Goal: Check status

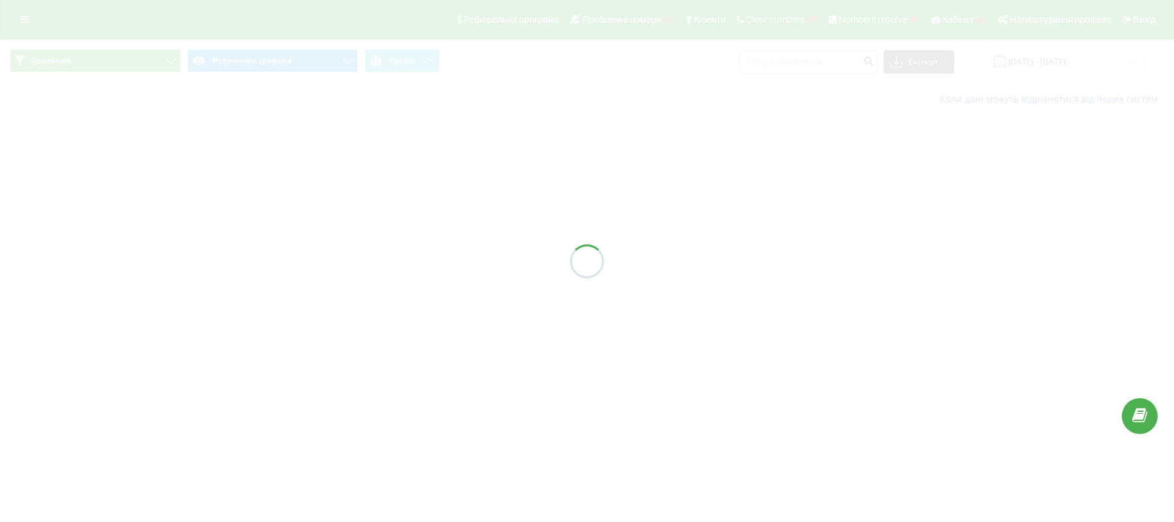
click at [25, 23] on div at bounding box center [587, 261] width 1174 height 522
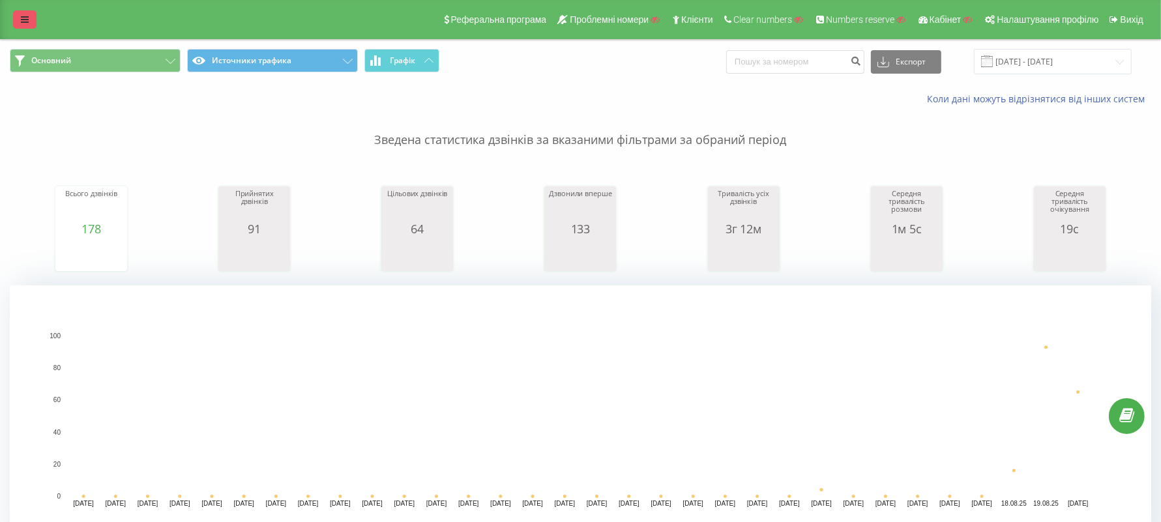
click at [23, 24] on link at bounding box center [24, 19] width 23 height 18
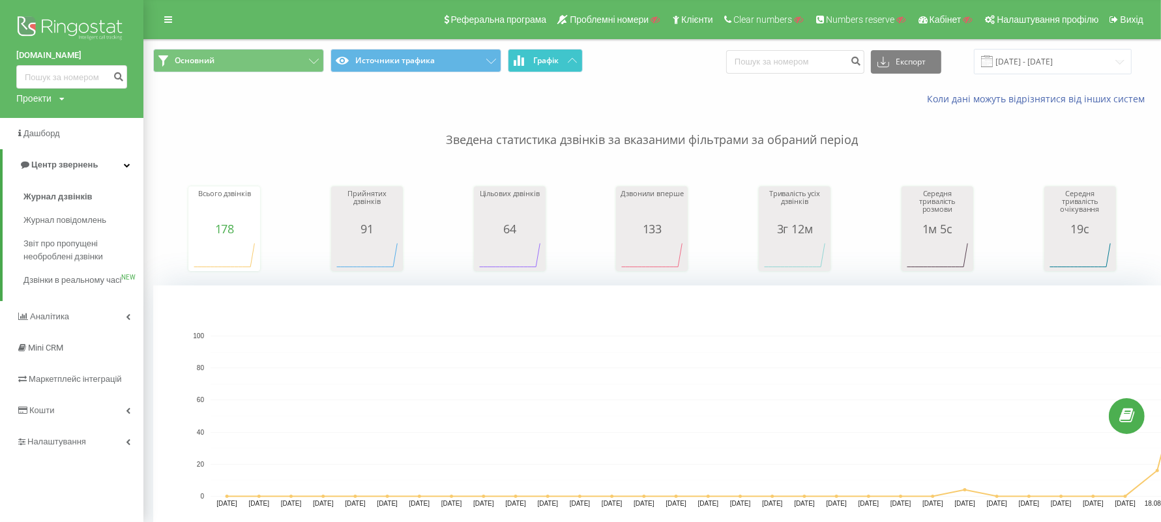
click at [567, 54] on button "Графік" at bounding box center [545, 60] width 75 height 23
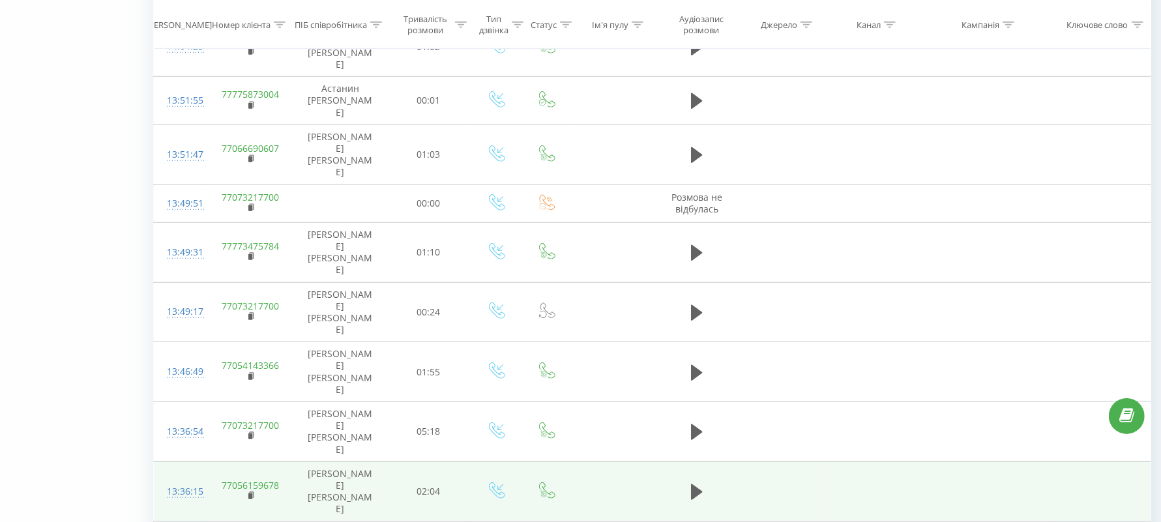
scroll to position [916, 0]
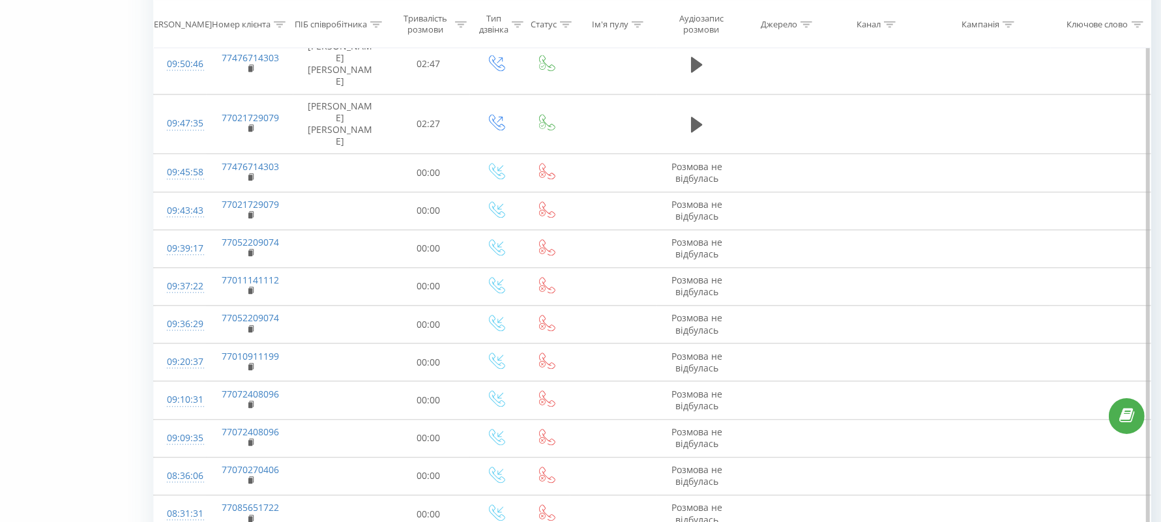
scroll to position [3036, 0]
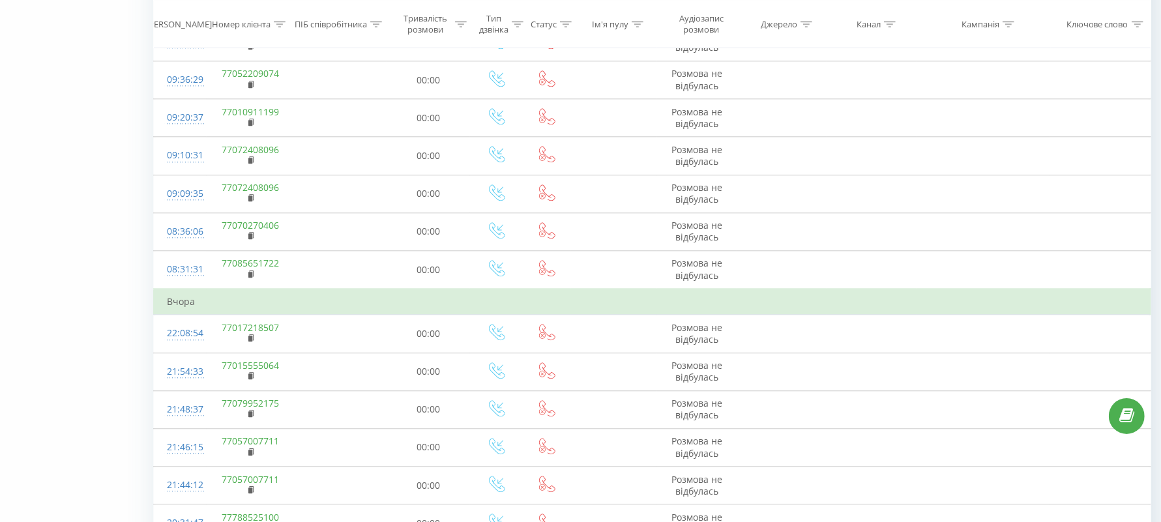
drag, startPoint x: 0, startPoint y: 340, endPoint x: 69, endPoint y: 323, distance: 71.0
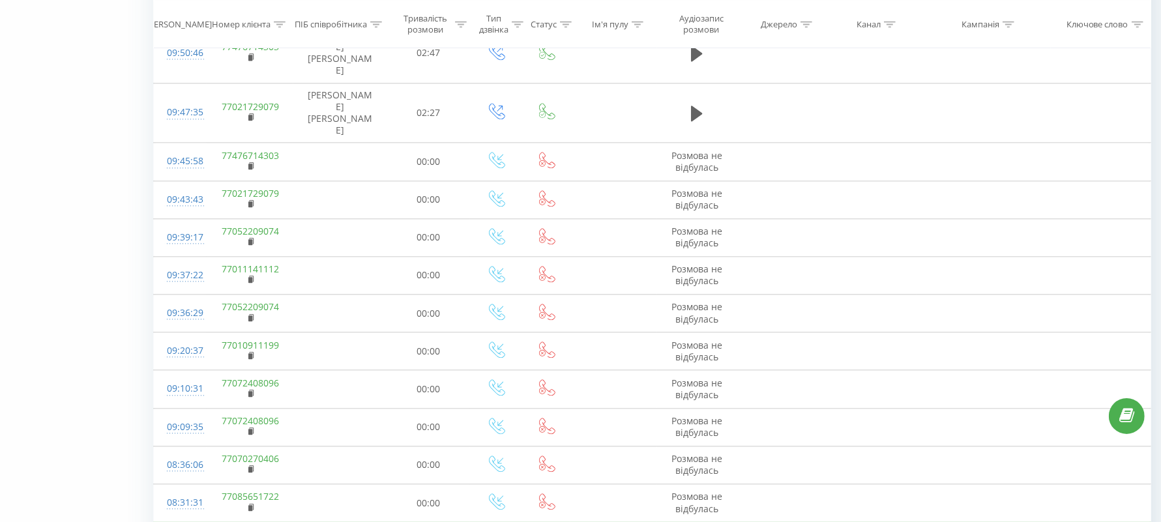
scroll to position [2710, 0]
